Goal: Task Accomplishment & Management: Use online tool/utility

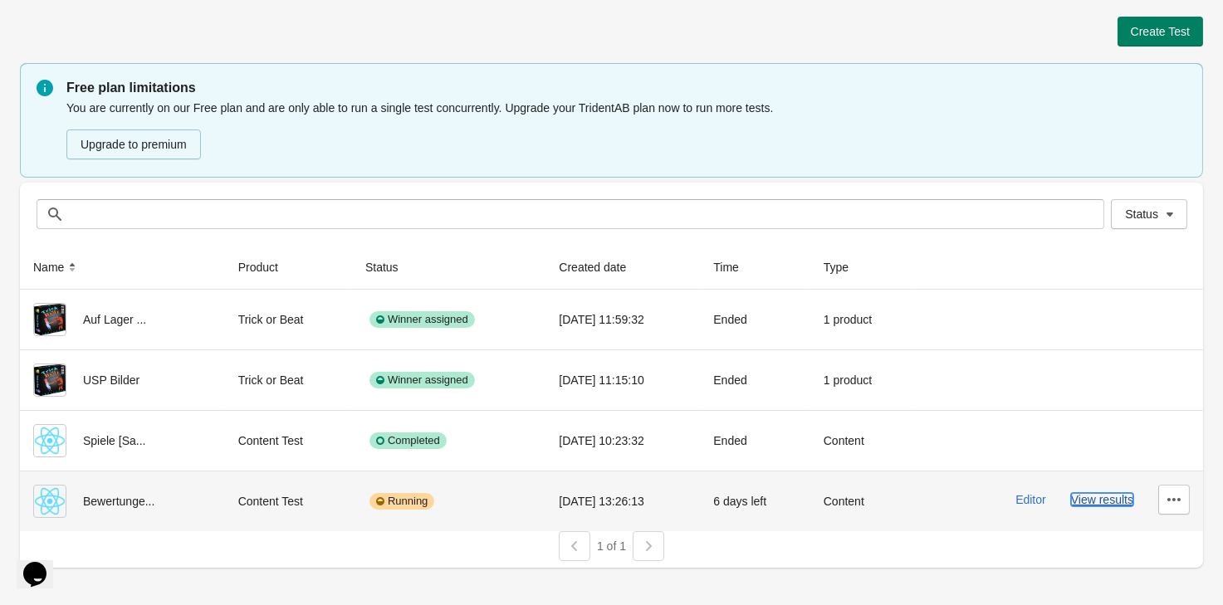
click at [1120, 497] on button "View results" at bounding box center [1102, 499] width 62 height 13
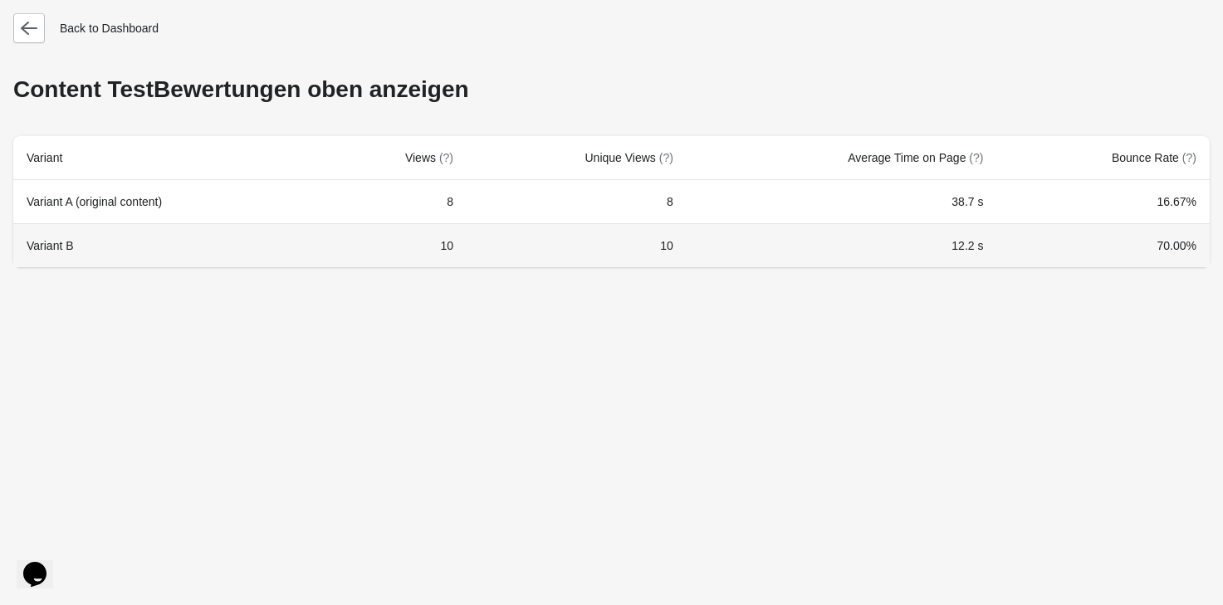
click at [405, 262] on td "10" at bounding box center [395, 245] width 143 height 44
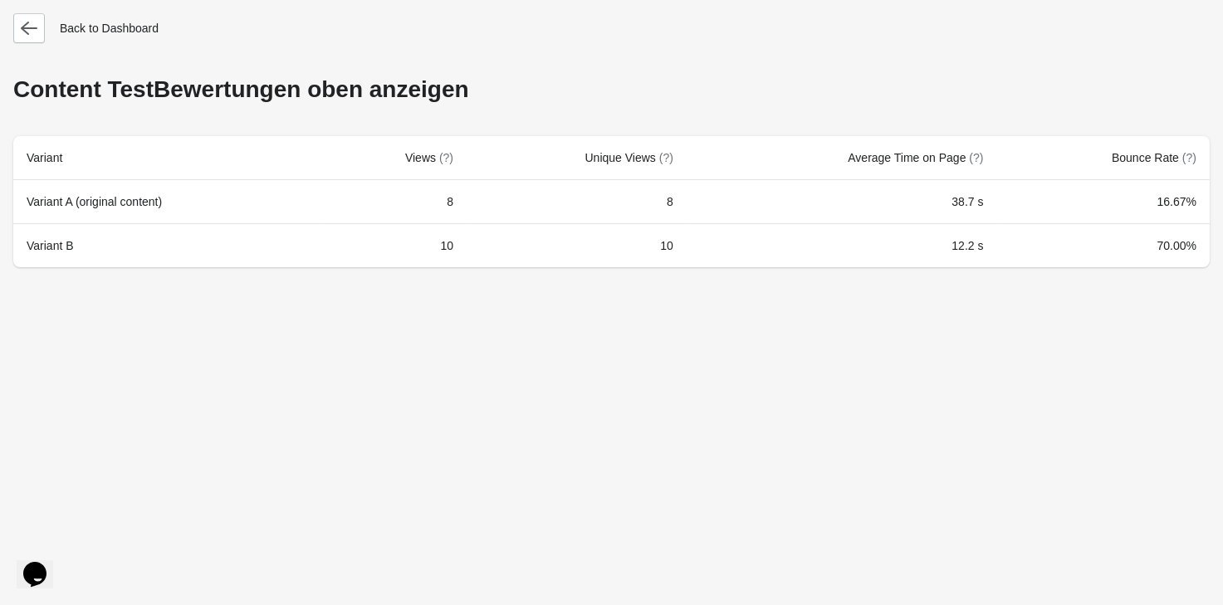
click at [0, 23] on div "Back to Dashboard Content Test Bewertungen oben anzeigen Variant Views (?) Uniq…" at bounding box center [611, 302] width 1223 height 605
click at [31, 36] on icon "button" at bounding box center [29, 28] width 17 height 17
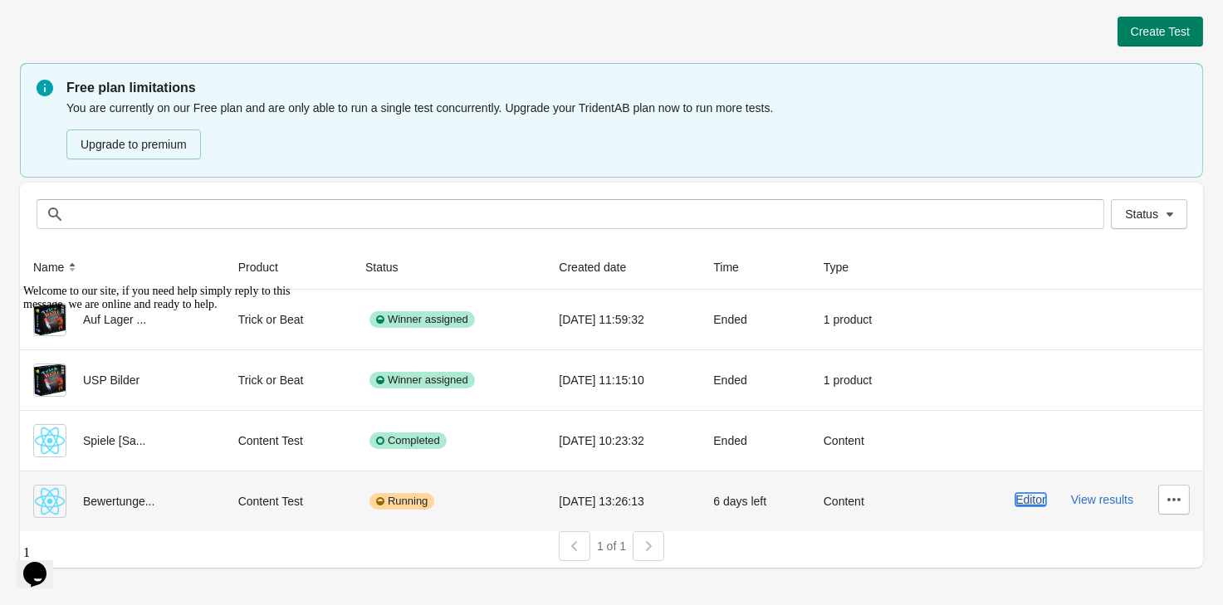
click at [1036, 505] on button "Editor" at bounding box center [1031, 499] width 31 height 13
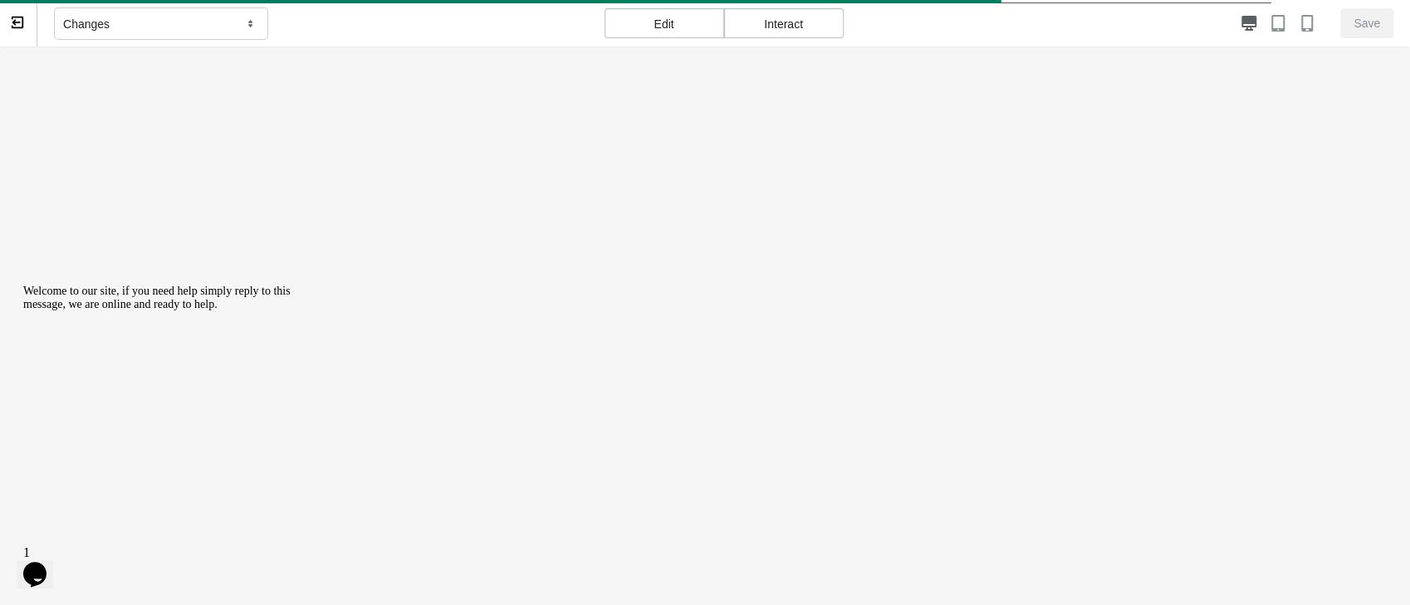
click at [203, 16] on div "Changes" at bounding box center [161, 23] width 214 height 33
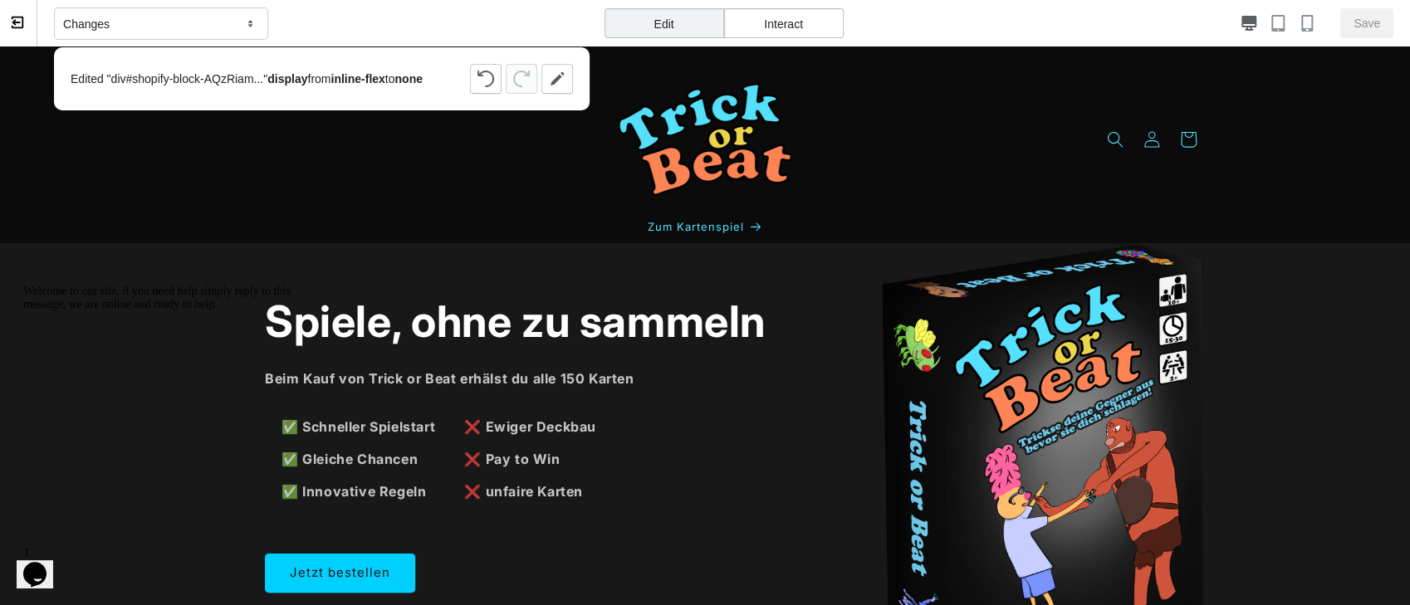
click at [118, 32] on div "Changes" at bounding box center [161, 23] width 214 height 33
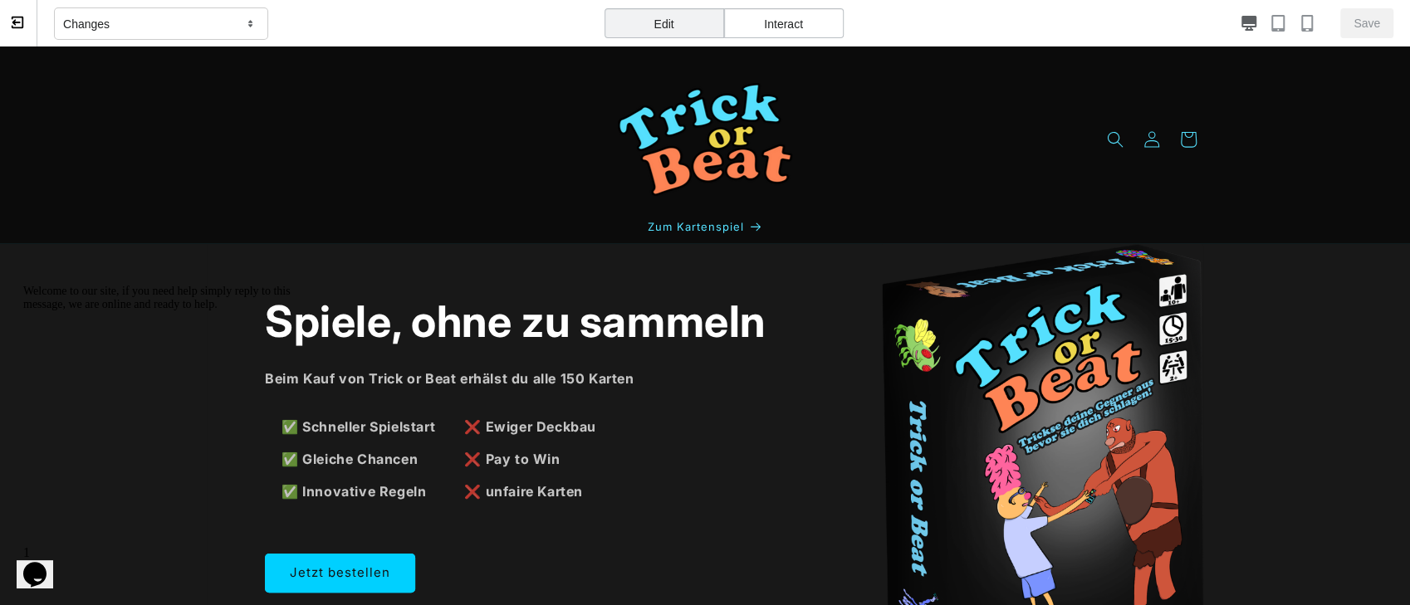
click at [779, 25] on div "Interact" at bounding box center [784, 23] width 120 height 30
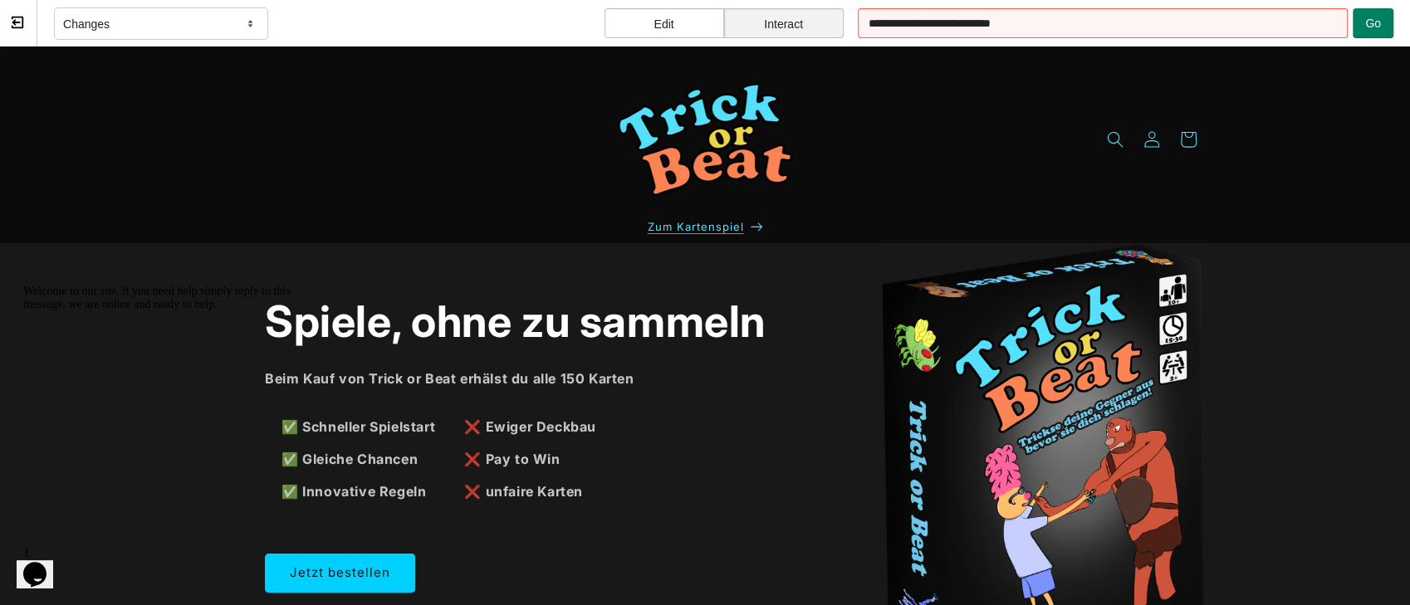
click at [727, 222] on span "Zum Kartenspiel" at bounding box center [696, 226] width 96 height 13
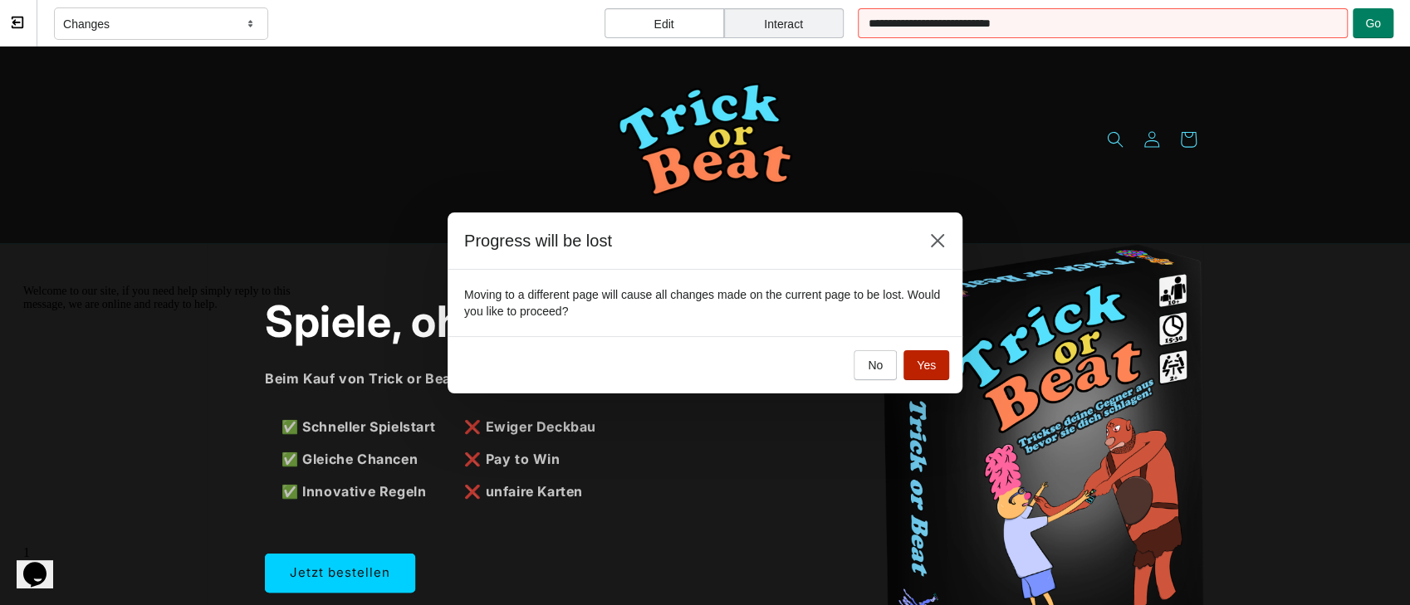
click at [911, 370] on button "Yes" at bounding box center [927, 365] width 46 height 30
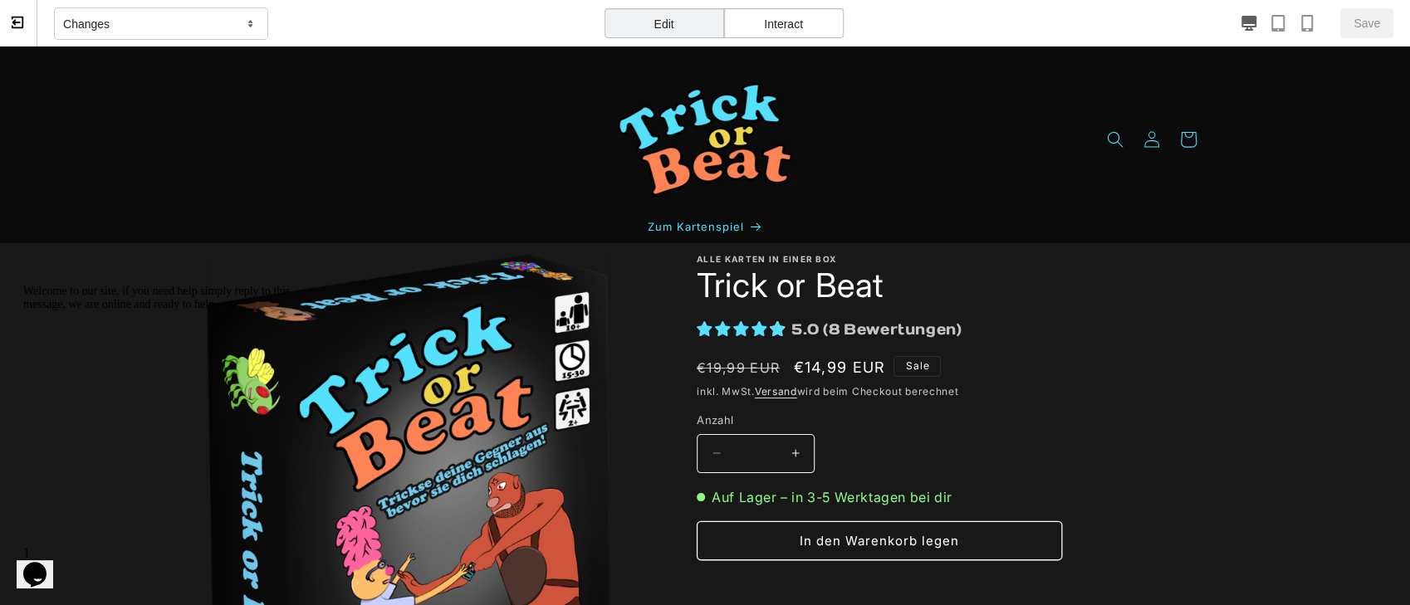
click at [130, 17] on div "Changes" at bounding box center [161, 23] width 214 height 33
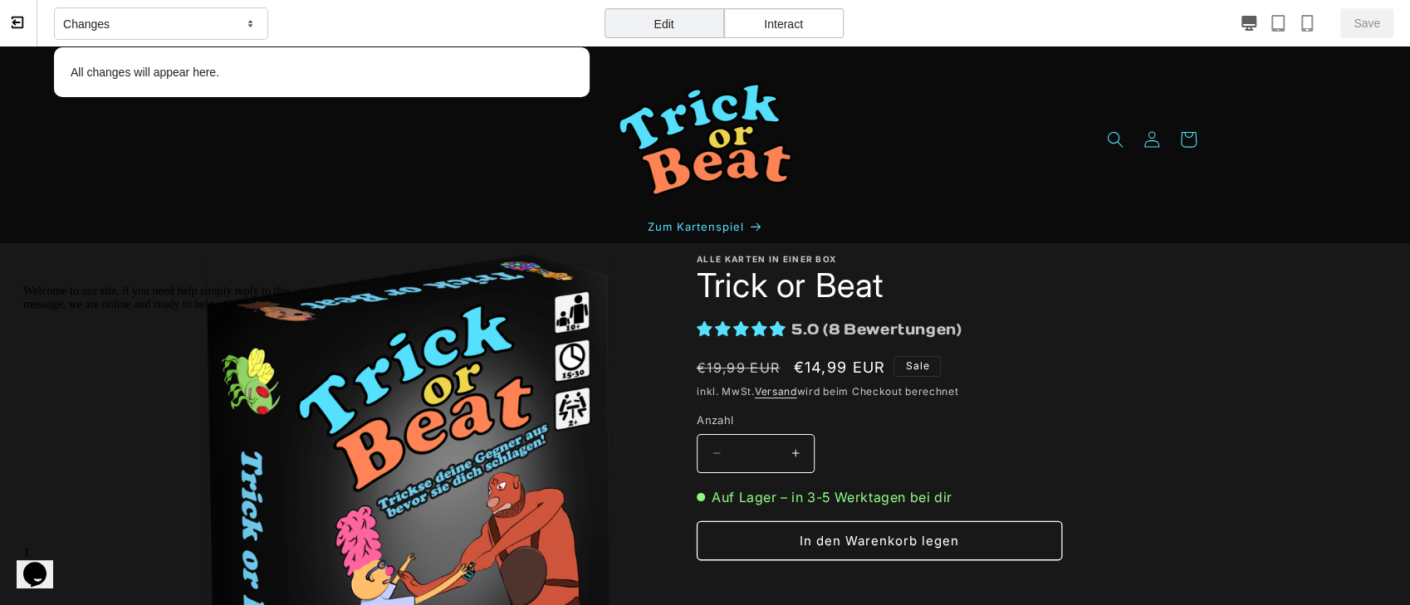
click at [156, 78] on p "All changes will appear here." at bounding box center [321, 72] width 519 height 33
drag, startPoint x: 269, startPoint y: 61, endPoint x: 277, endPoint y: 76, distance: 16.0
click at [269, 77] on p "All changes will appear here." at bounding box center [321, 72] width 519 height 33
drag, startPoint x: 380, startPoint y: 23, endPoint x: 401, endPoint y: 14, distance: 23.4
click at [383, 23] on div "Changes All changes will appear here." at bounding box center [322, 23] width 536 height 47
